Goal: Find contact information: Obtain details needed to contact an individual or organization

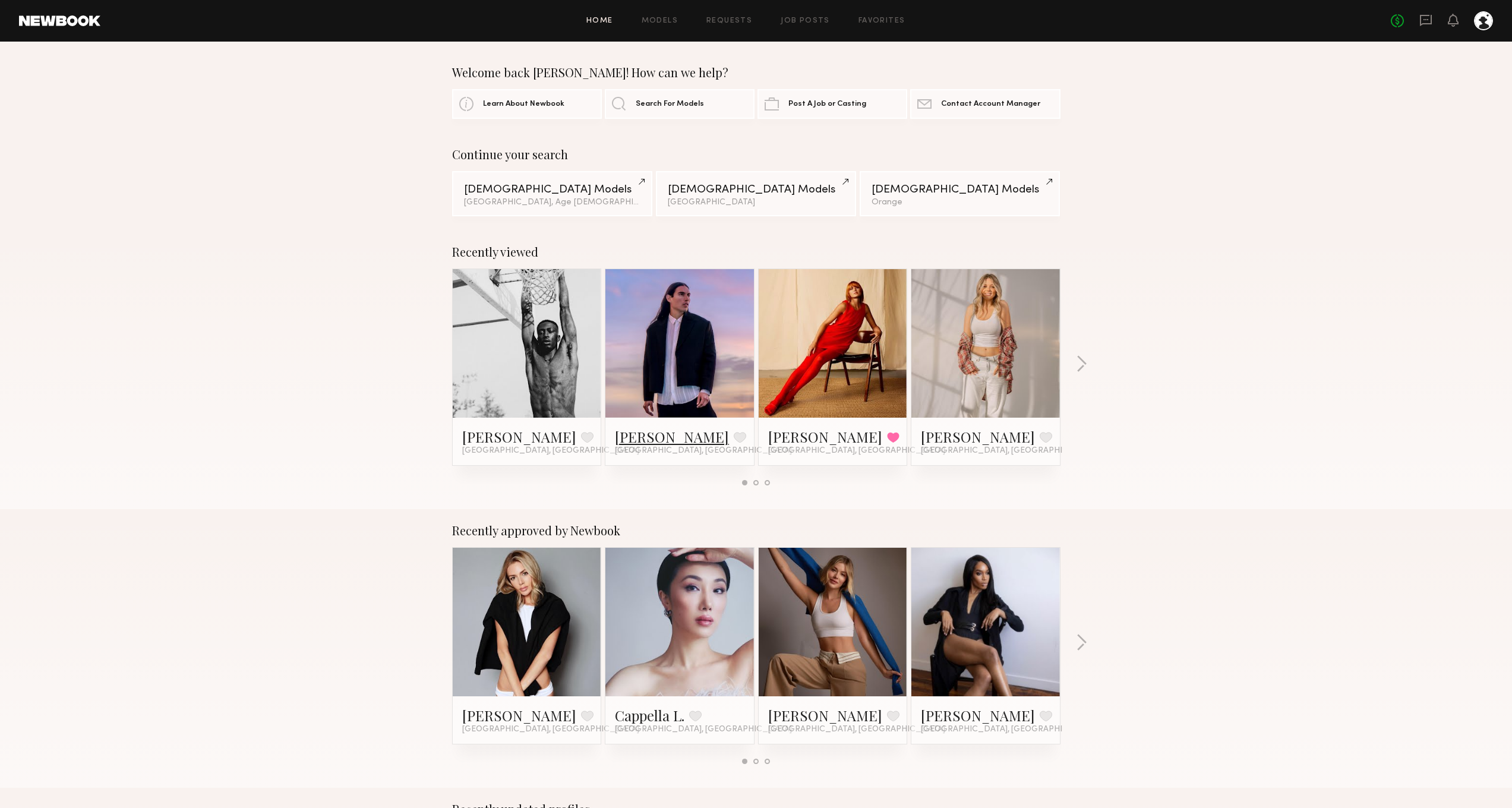
drag, startPoint x: 645, startPoint y: 439, endPoint x: 634, endPoint y: 436, distance: 11.4
click at [644, 439] on link "[PERSON_NAME]" at bounding box center [672, 437] width 114 height 19
click at [1425, 21] on icon at bounding box center [1426, 21] width 13 height 13
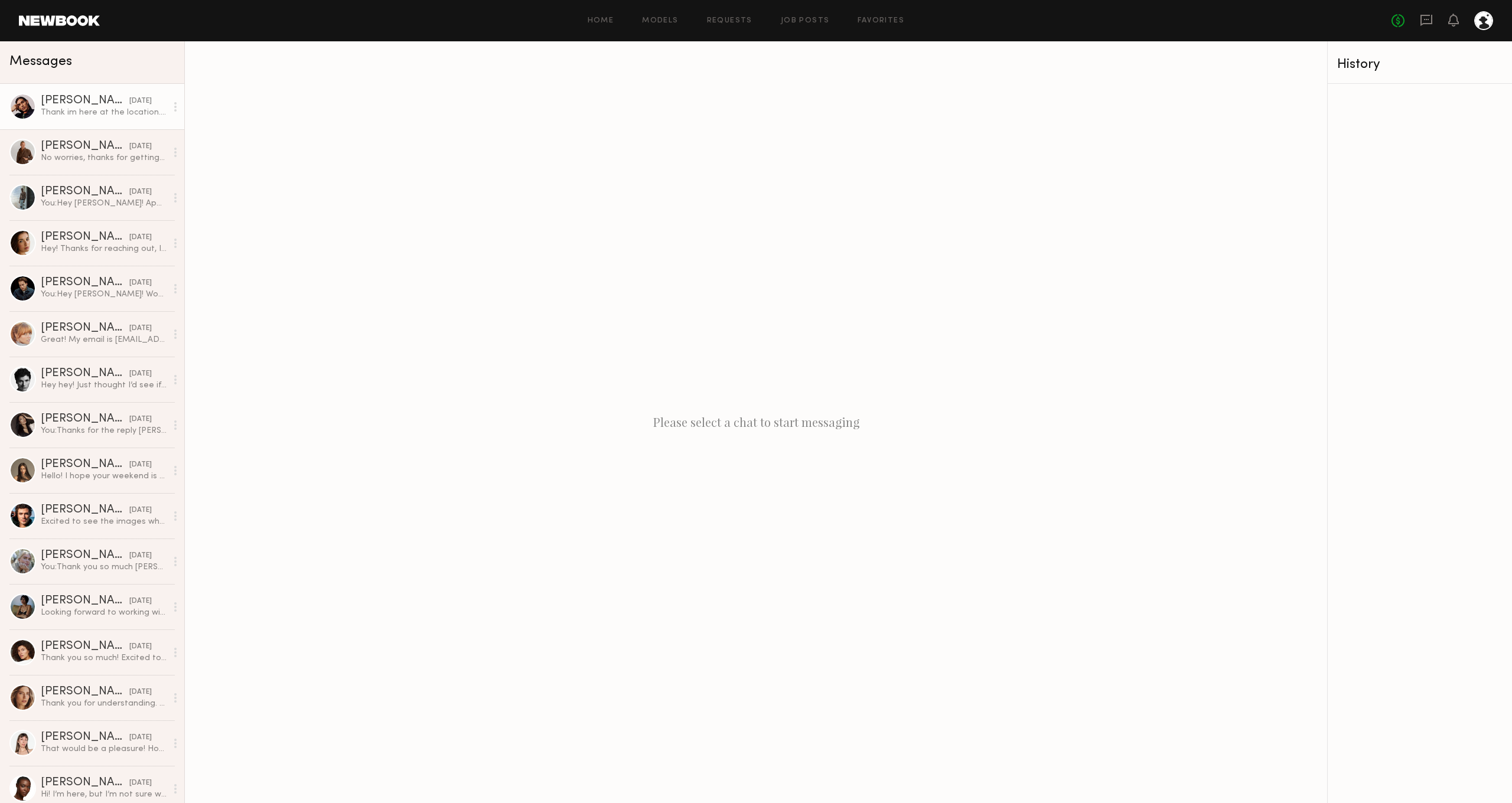
click at [130, 98] on div "08/07/2025" at bounding box center [140, 101] width 22 height 11
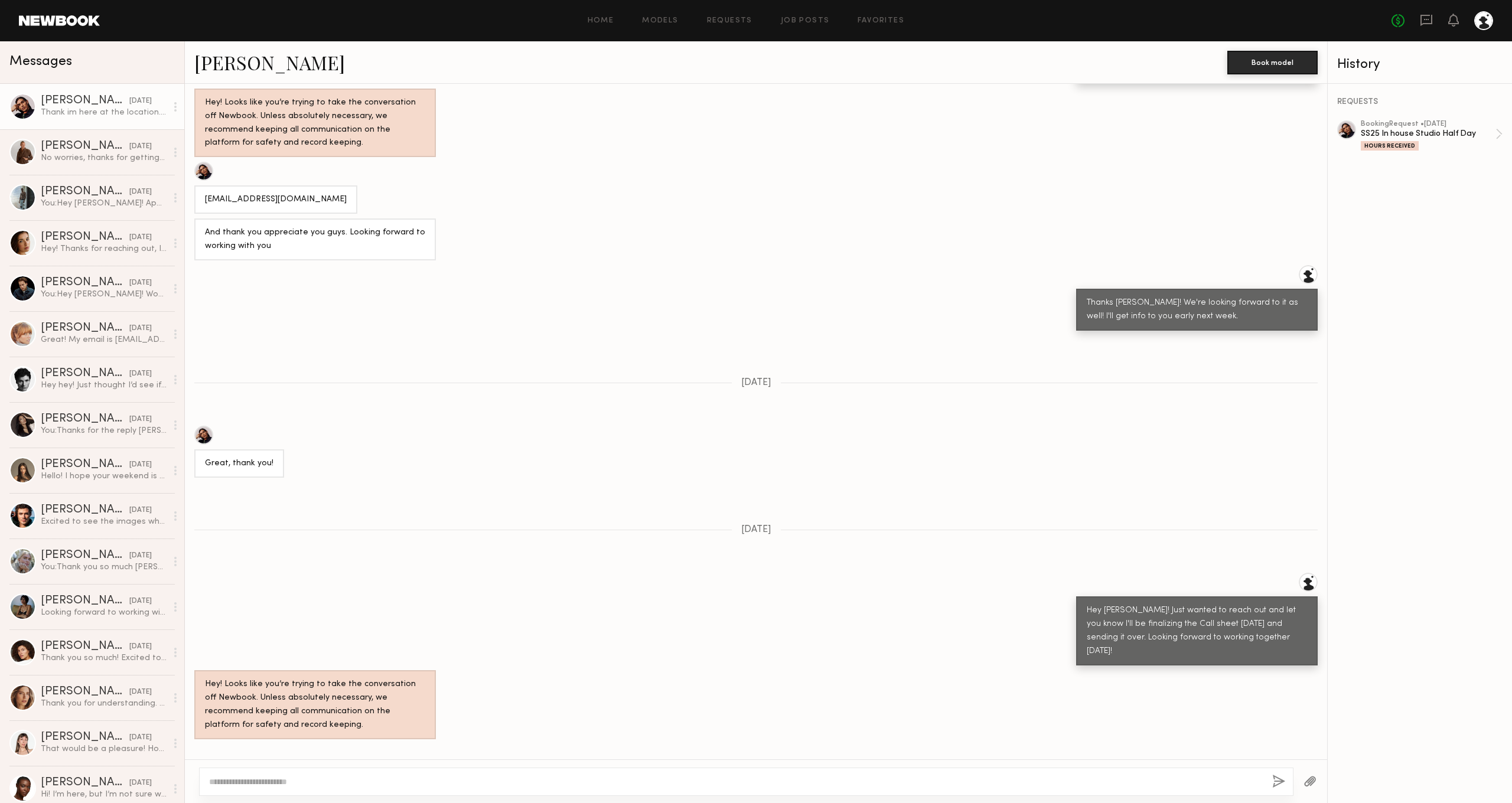
scroll to position [693, 0]
drag, startPoint x: 332, startPoint y: 157, endPoint x: 204, endPoint y: 152, distance: 128.1
click at [204, 185] on div "Fabianancinez@blessedvibes.biz" at bounding box center [276, 199] width 163 height 28
copy div "Fabianancinez@blessedvibes.biz"
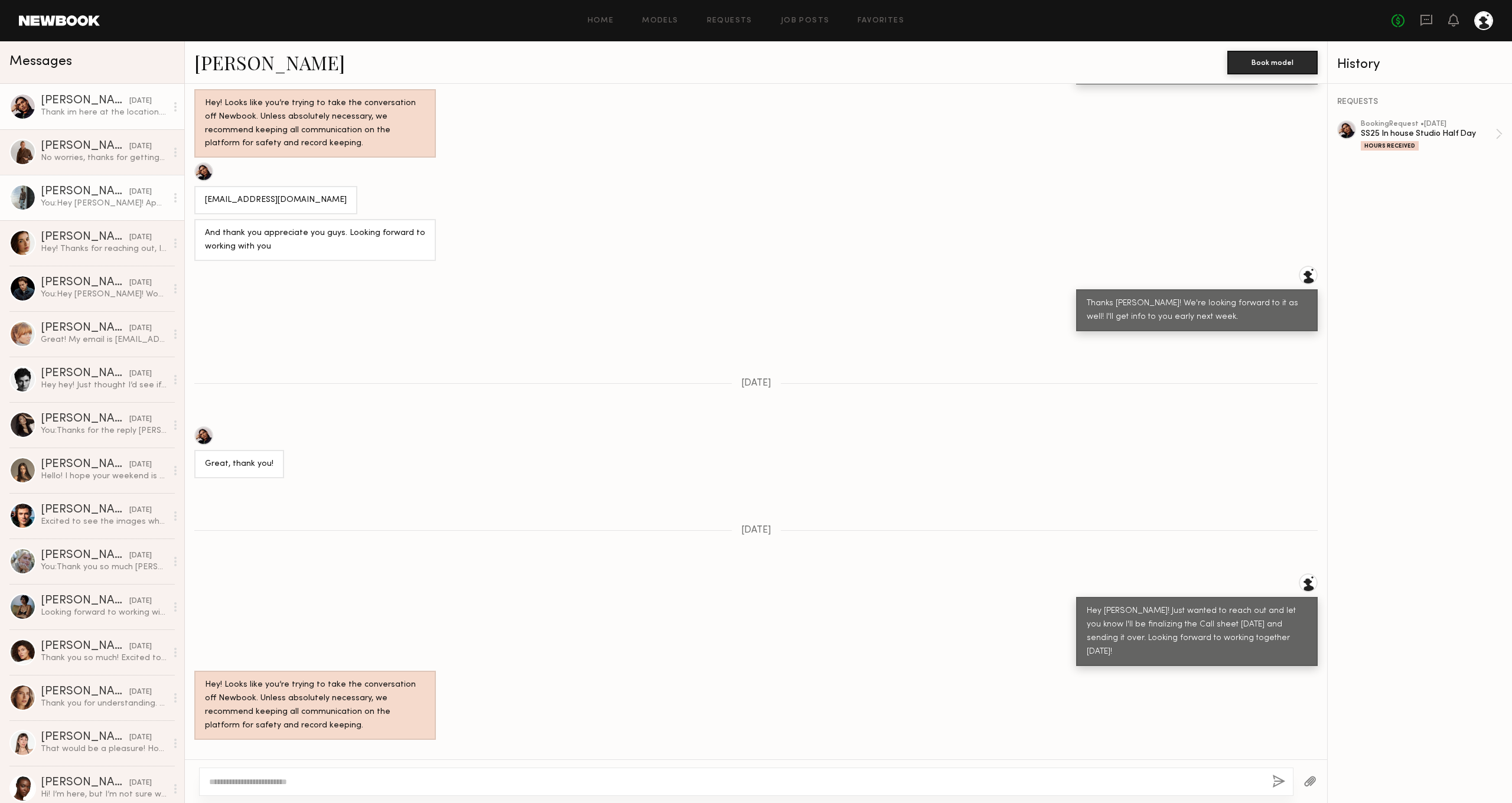
click at [98, 180] on link "Ashwell B. 08/06/2025 You: Hey Ashwell! Apologies for the delay, yesterday was …" at bounding box center [92, 198] width 184 height 46
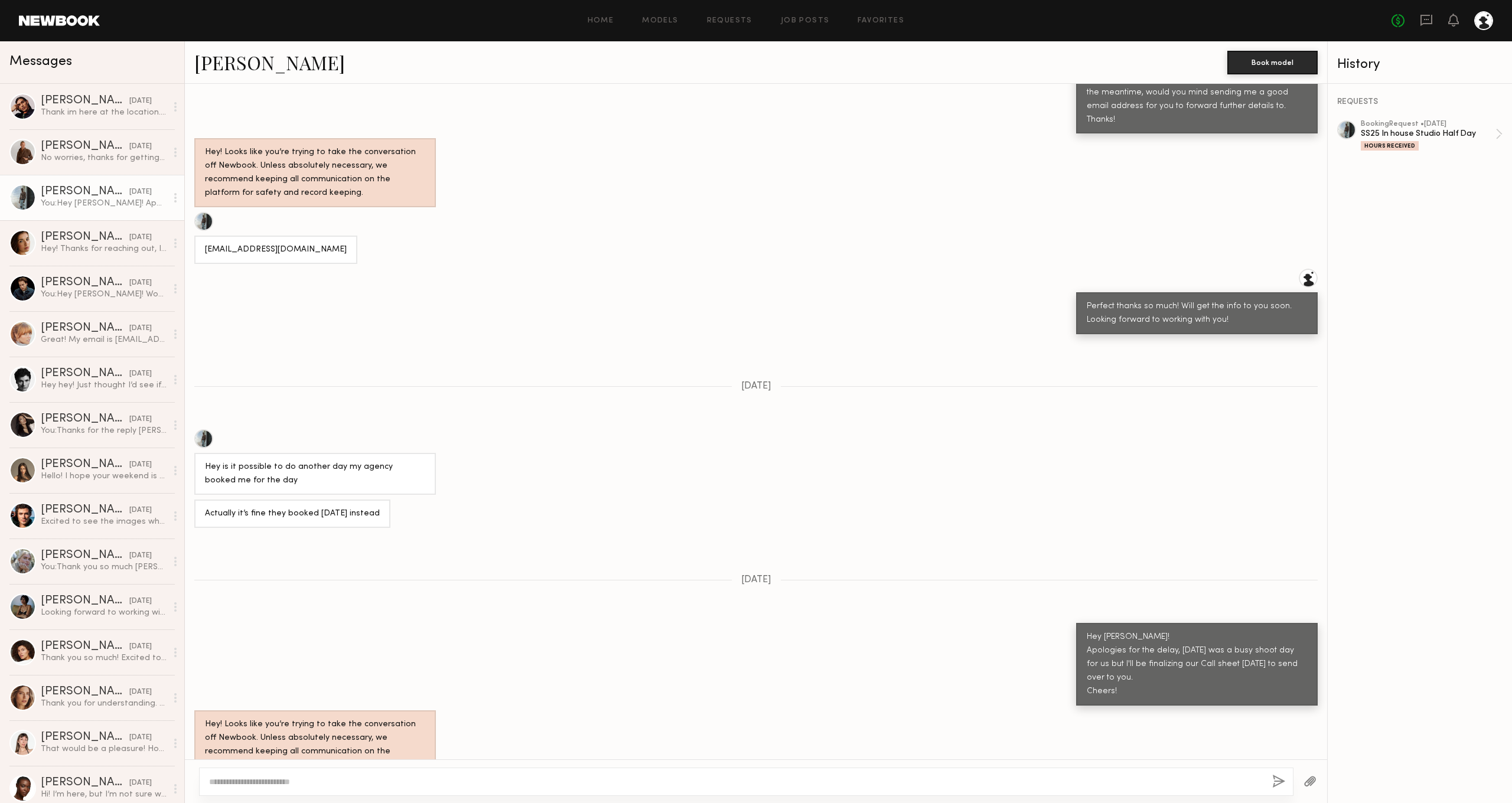
scroll to position [471, 0]
click at [247, 59] on link "Ashwell B." at bounding box center [269, 62] width 151 height 25
click at [286, 237] on div "Ashtiggy@gmail.com" at bounding box center [276, 251] width 163 height 28
drag, startPoint x: 285, startPoint y: 228, endPoint x: 205, endPoint y: 227, distance: 80.0
click at [205, 237] on div "Ashtiggy@gmail.com" at bounding box center [276, 251] width 163 height 28
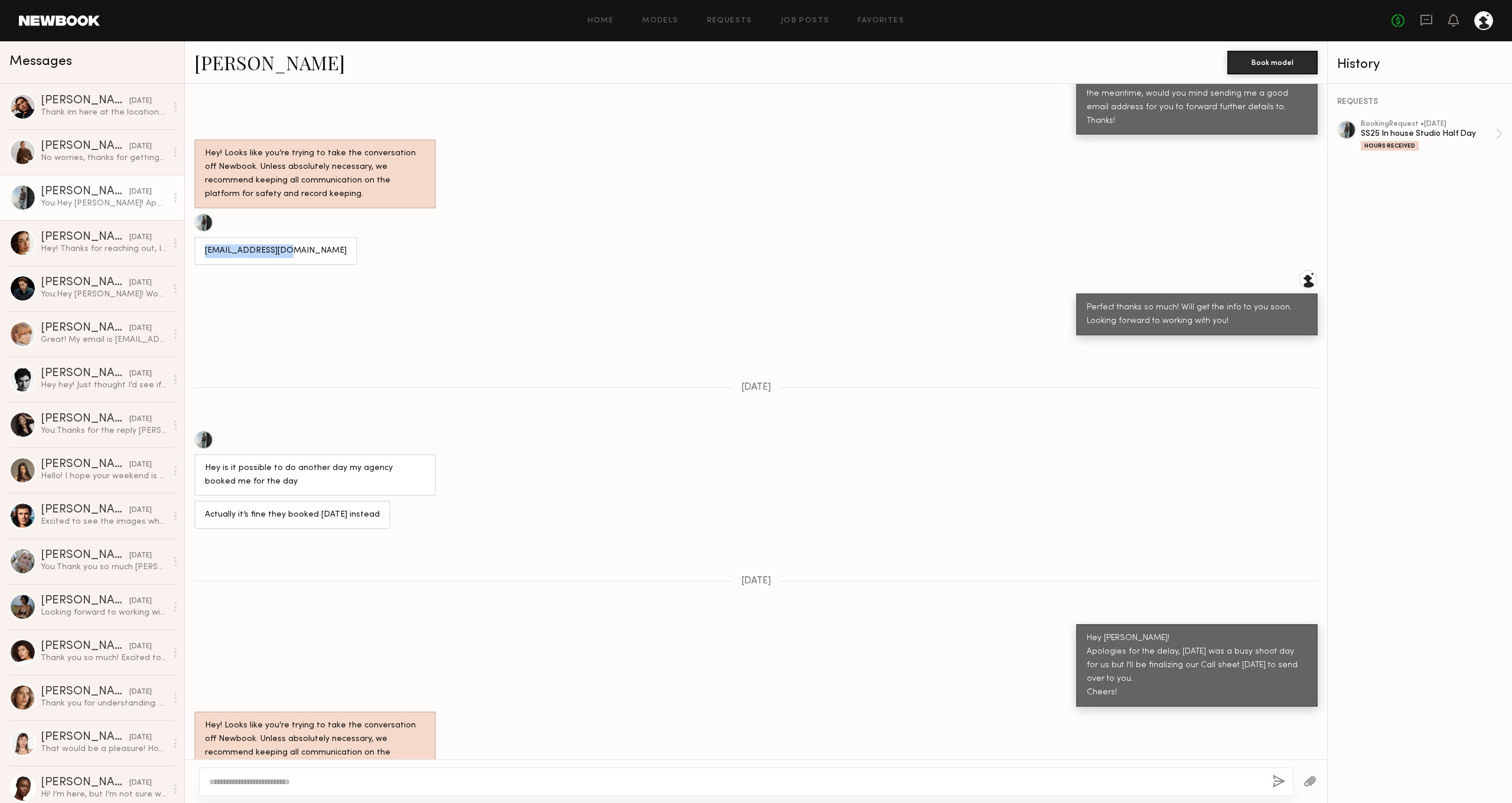
copy div "Ashtiggy@gmail.com"
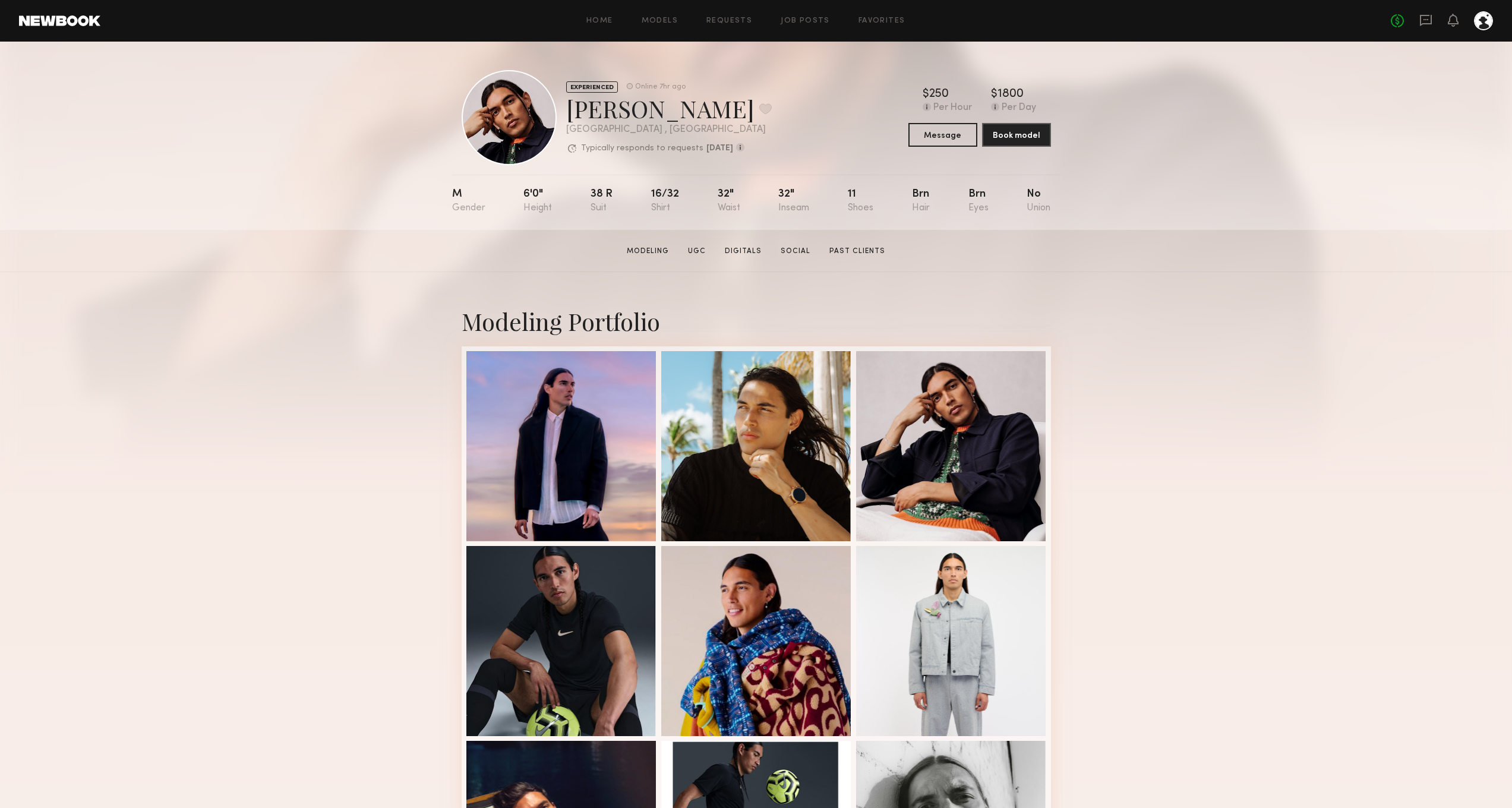
drag, startPoint x: 1089, startPoint y: 75, endPoint x: 1083, endPoint y: 74, distance: 6.1
click at [1087, 75] on div "EXPERIENCED Online 7hr ago [PERSON_NAME] Favorite [GEOGRAPHIC_DATA] , [GEOGRAPH…" at bounding box center [756, 136] width 1512 height 188
click at [928, 436] on div at bounding box center [951, 445] width 190 height 190
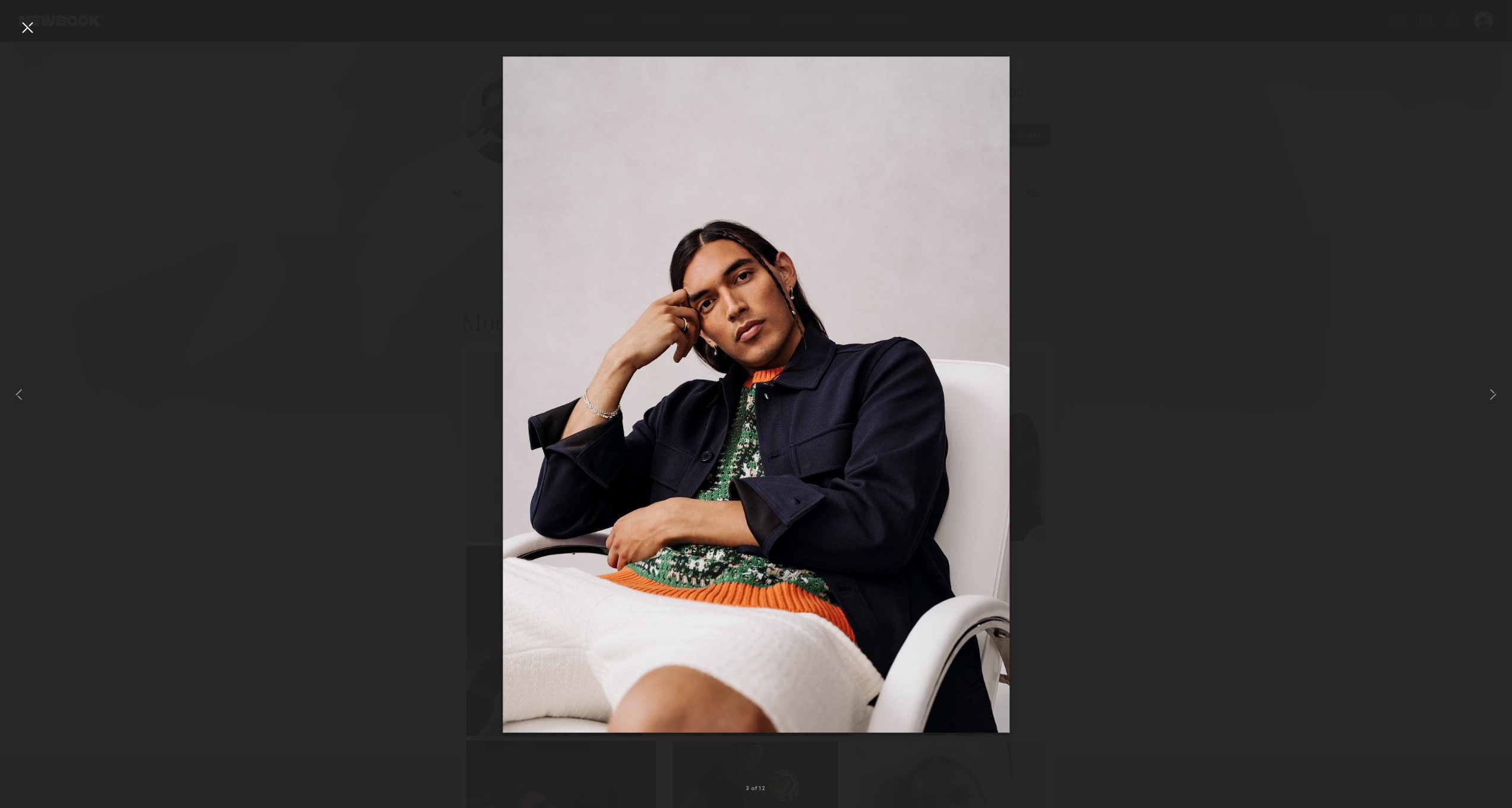
click at [1210, 430] on div at bounding box center [756, 395] width 1512 height 751
click at [25, 25] on div at bounding box center [28, 28] width 19 height 19
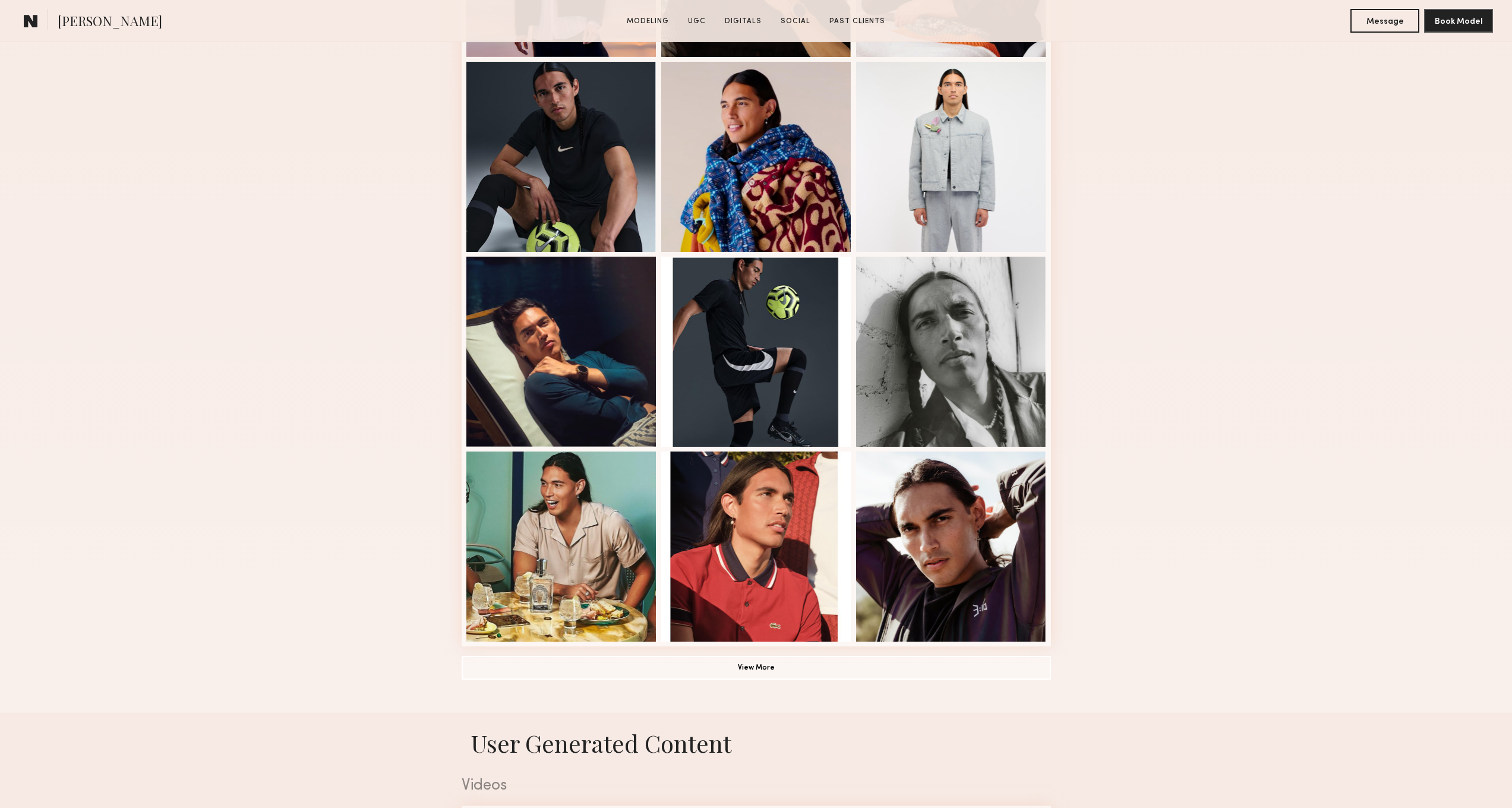
scroll to position [487, 0]
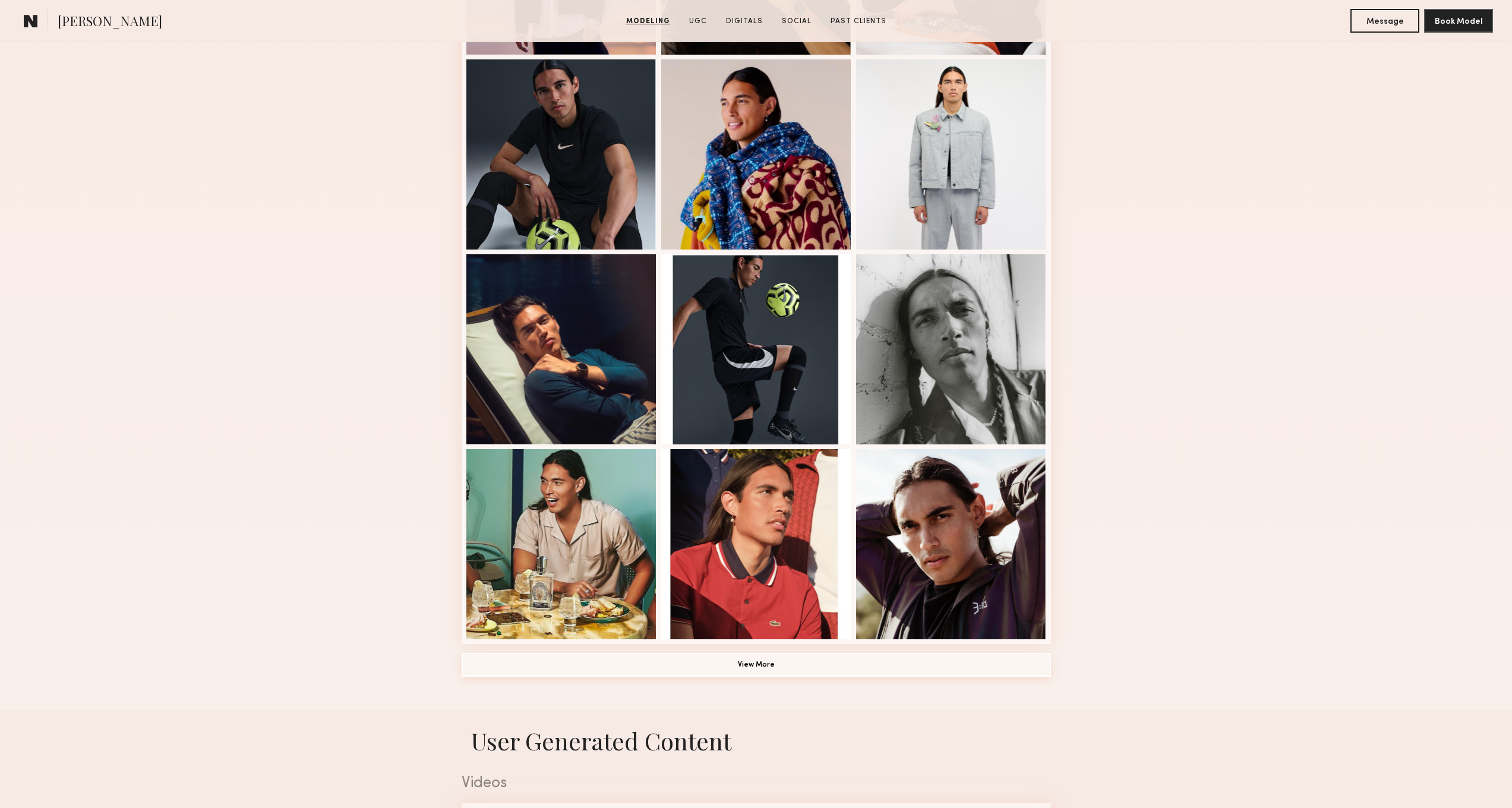
click at [848, 658] on button "View More" at bounding box center [756, 664] width 589 height 24
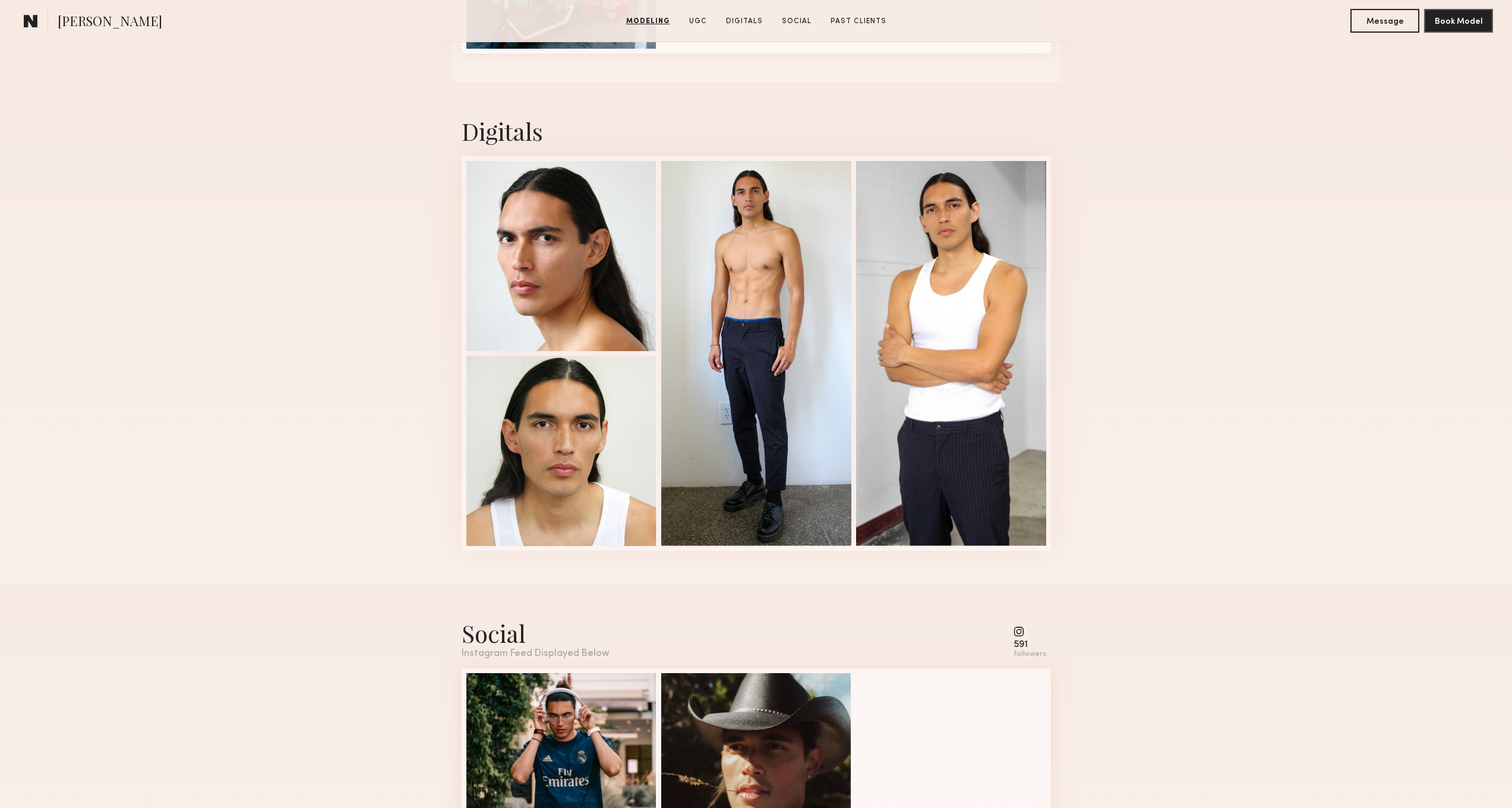
scroll to position [2836, 0]
click at [996, 319] on div at bounding box center [951, 352] width 190 height 385
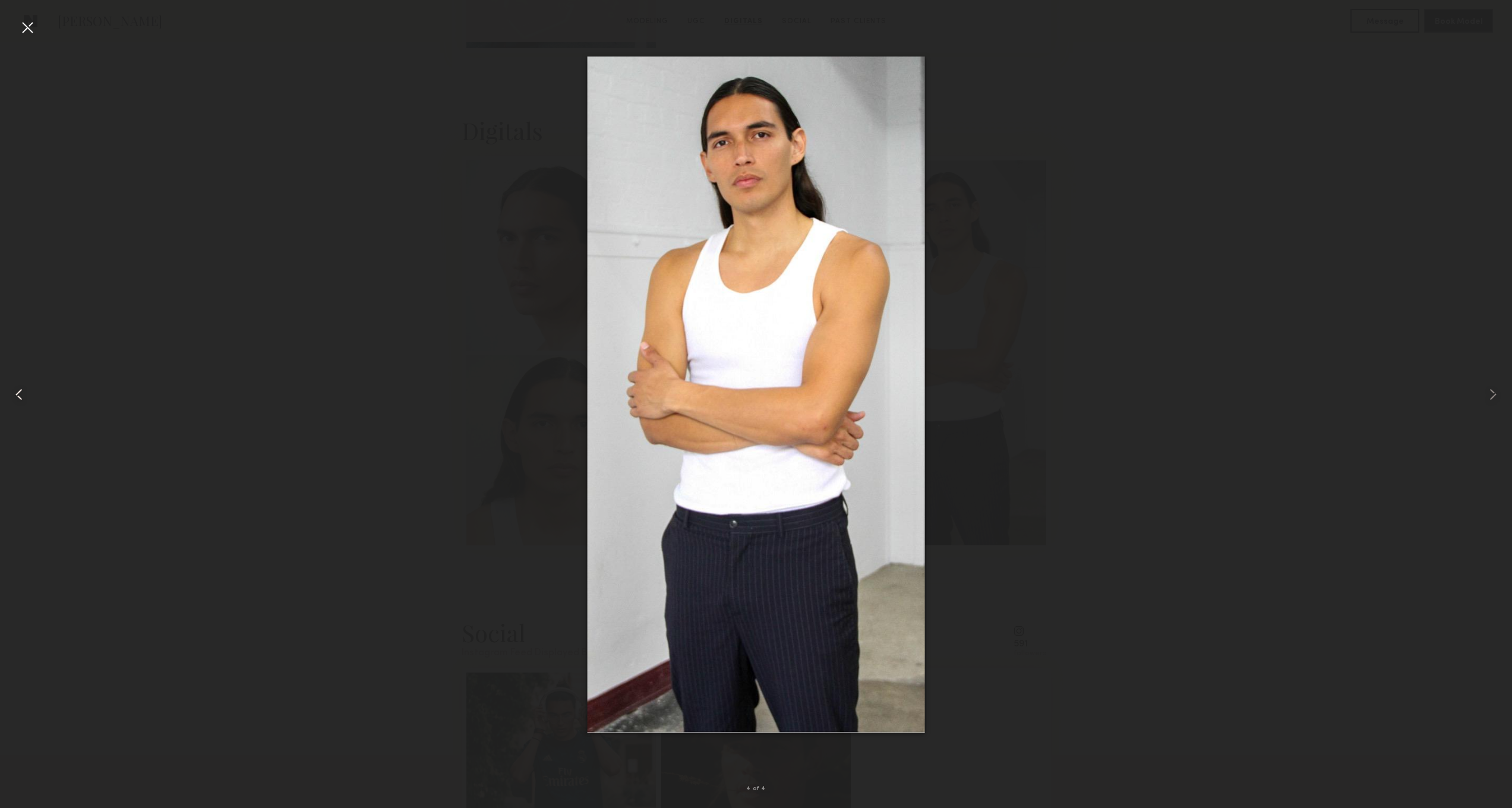
drag, startPoint x: 31, startPoint y: 30, endPoint x: 24, endPoint y: 28, distance: 7.3
click at [31, 30] on div at bounding box center [28, 28] width 19 height 19
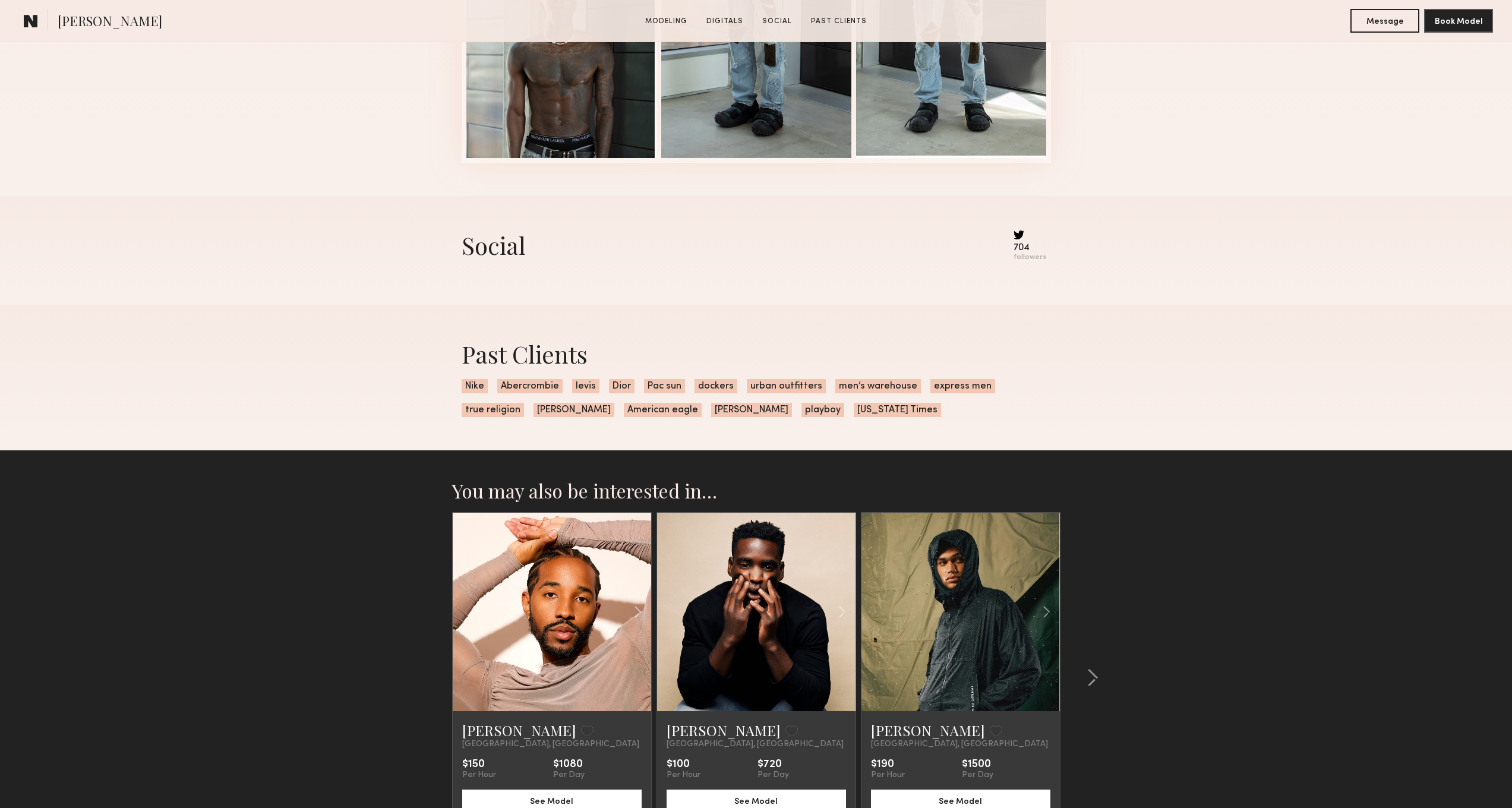
scroll to position [913, 0]
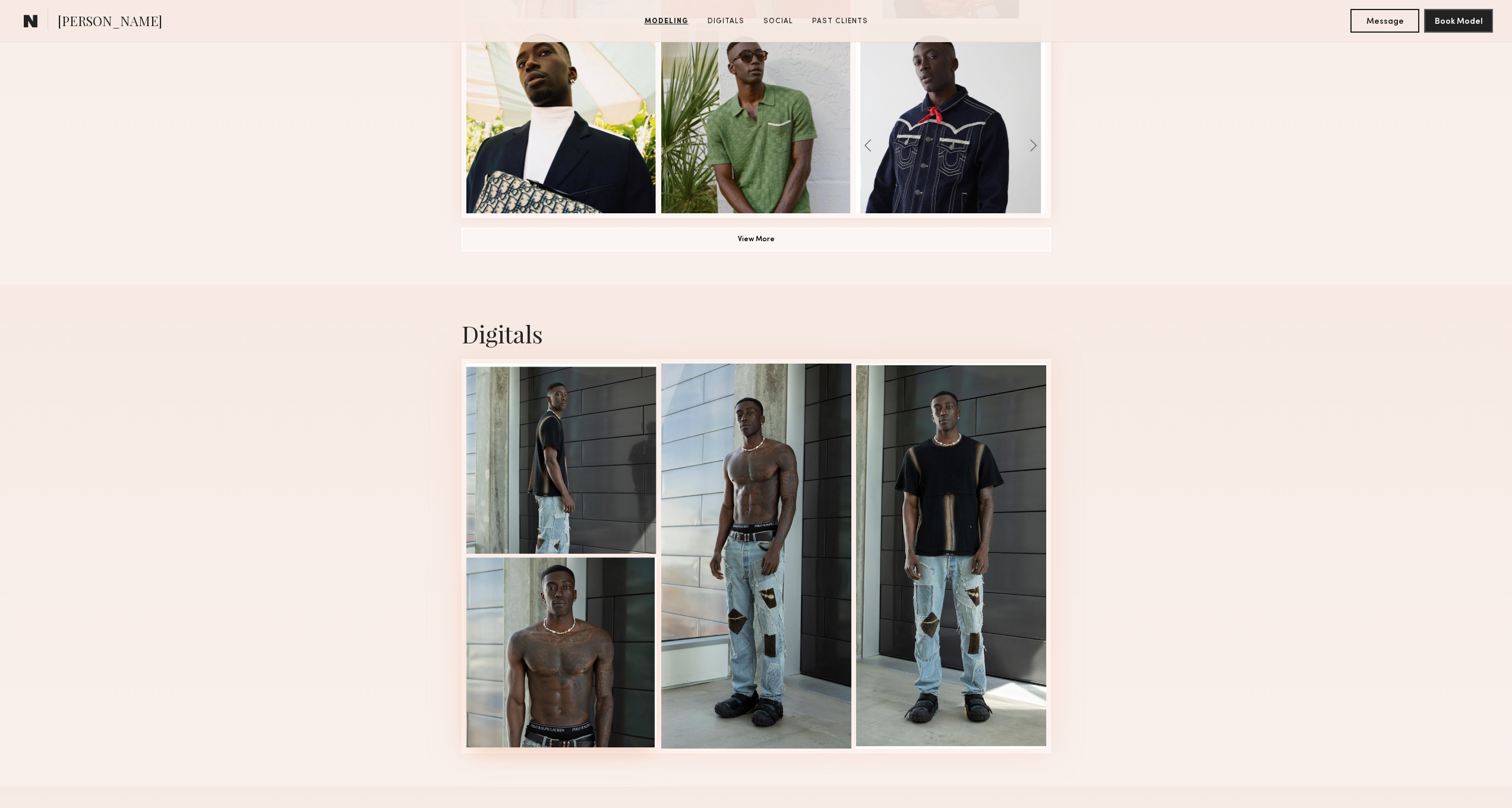
click at [571, 616] on div at bounding box center [561, 652] width 190 height 190
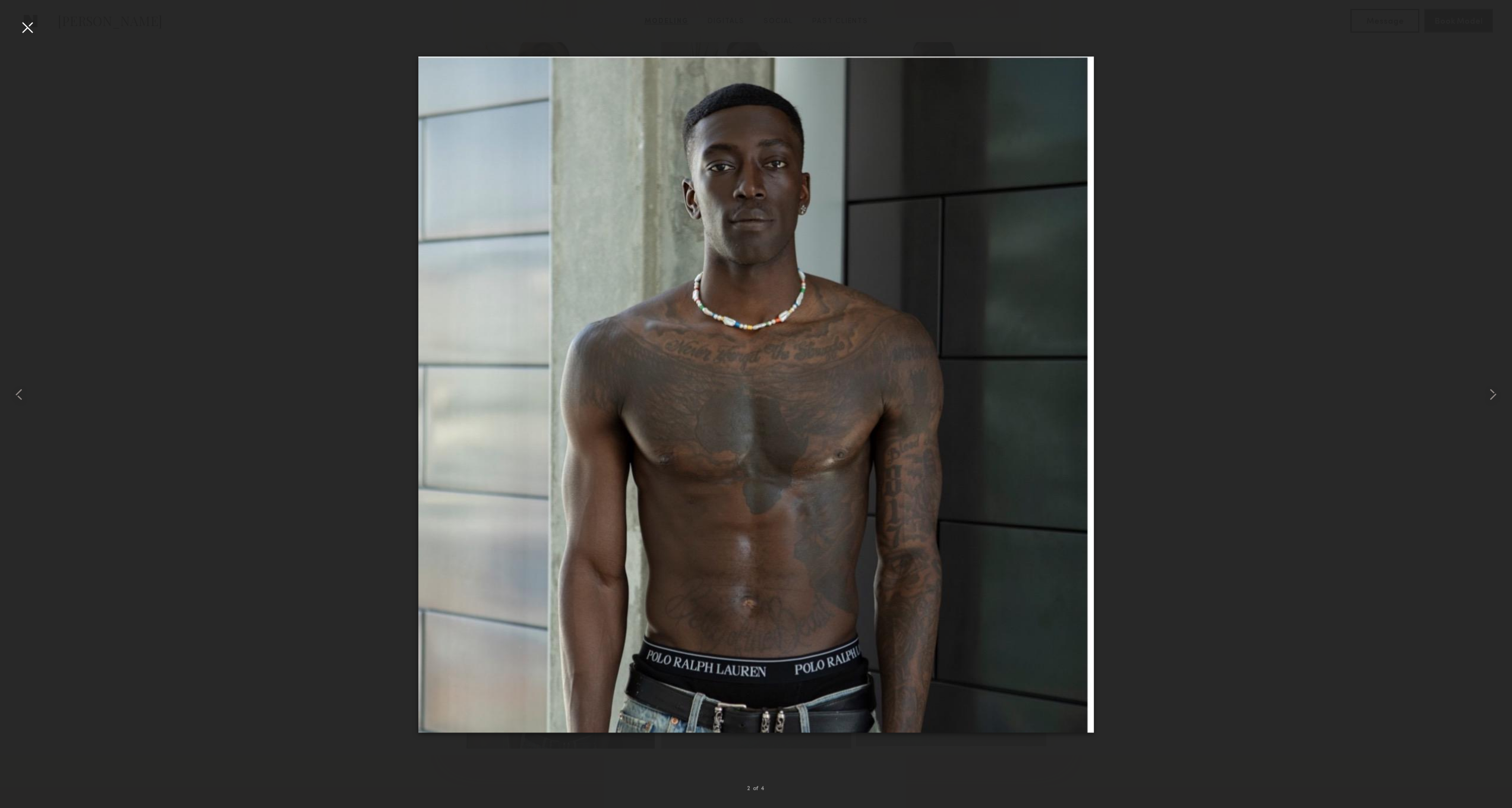
click at [1291, 412] on div at bounding box center [756, 395] width 1512 height 751
click at [1494, 395] on common-icon at bounding box center [1493, 395] width 19 height 19
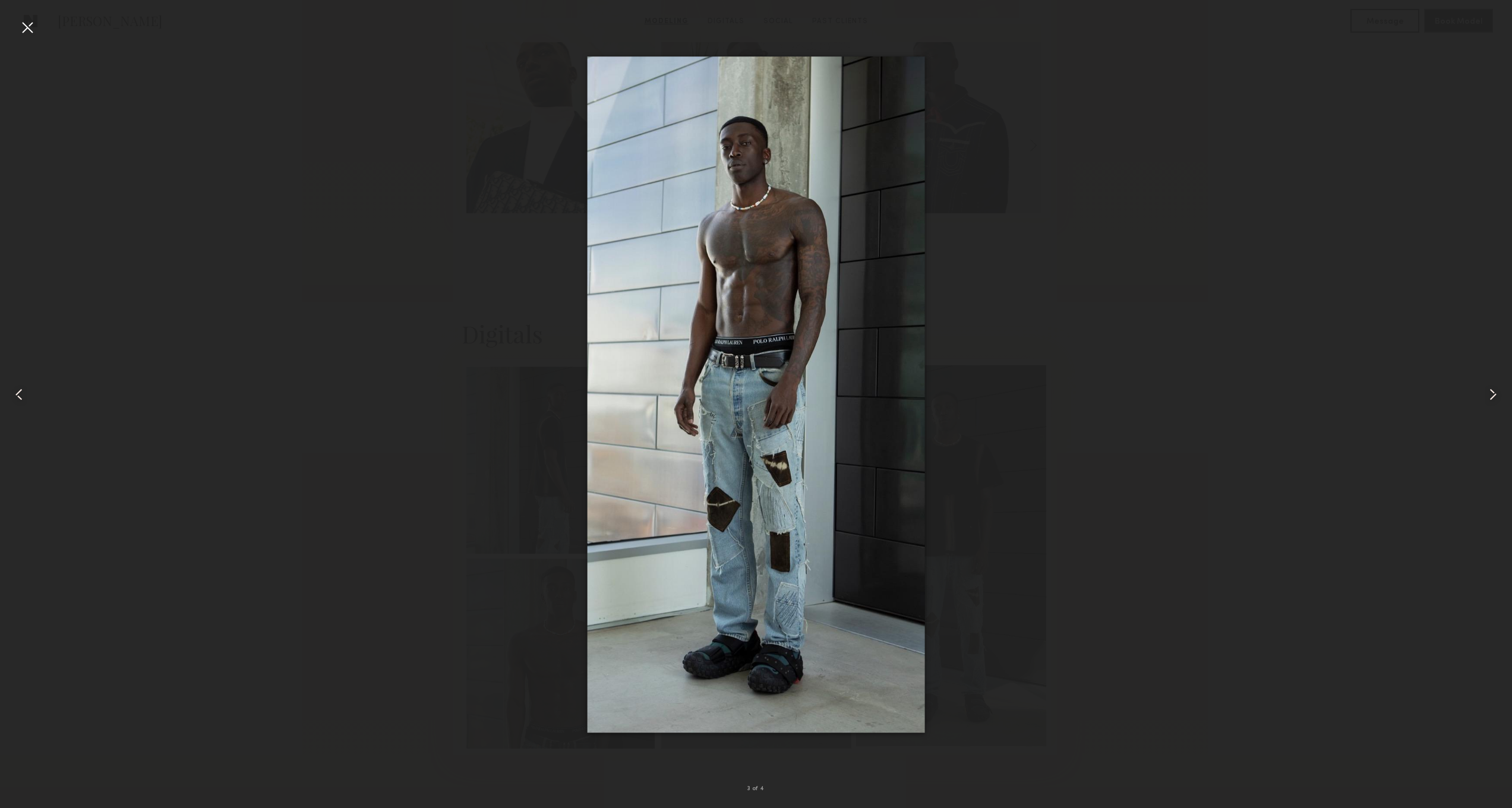
click at [1494, 395] on common-icon at bounding box center [1493, 395] width 19 height 19
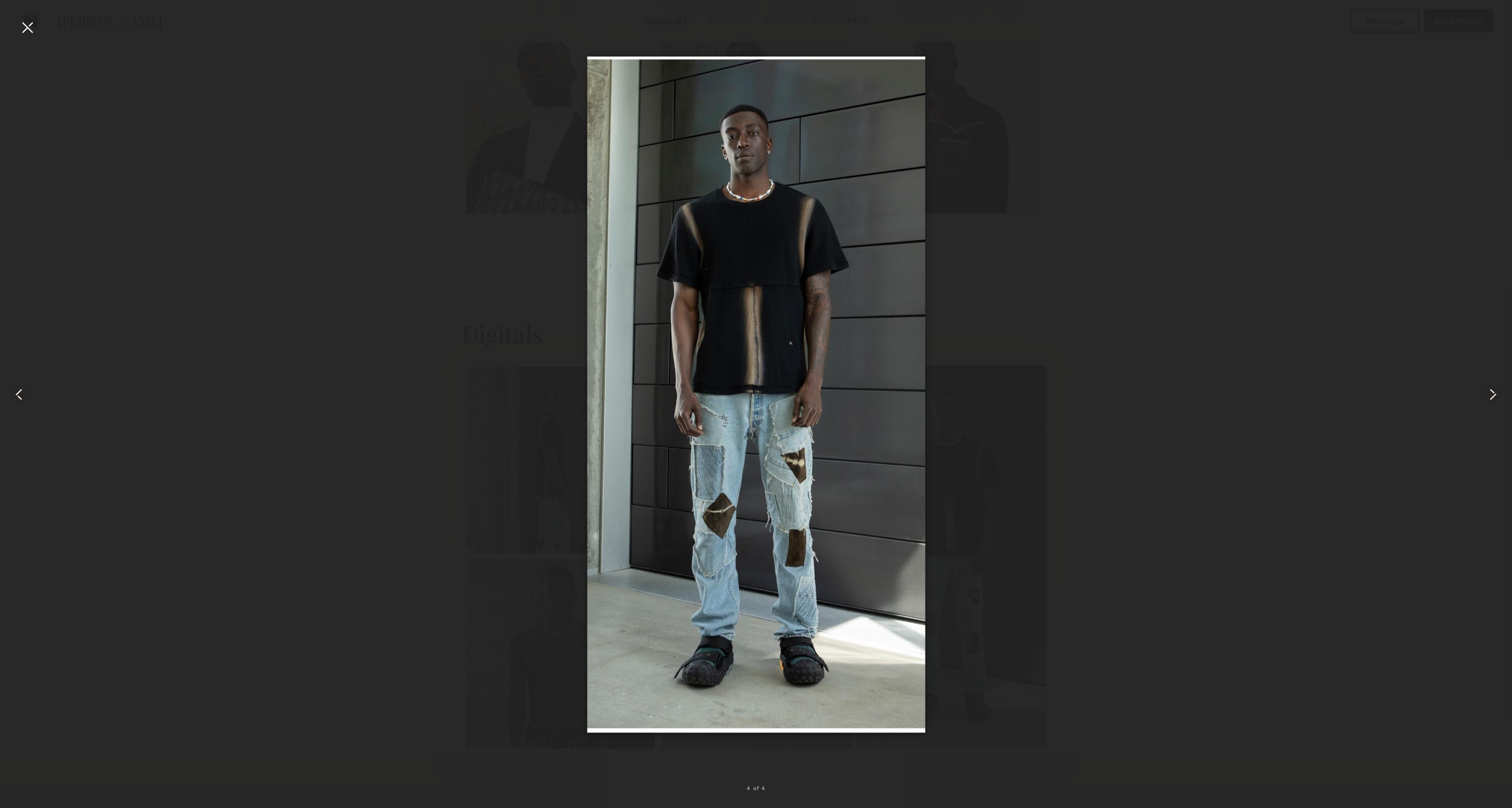
drag, startPoint x: 500, startPoint y: 91, endPoint x: 519, endPoint y: 84, distance: 20.2
click at [500, 91] on div at bounding box center [756, 395] width 1512 height 751
